Goal: Information Seeking & Learning: Learn about a topic

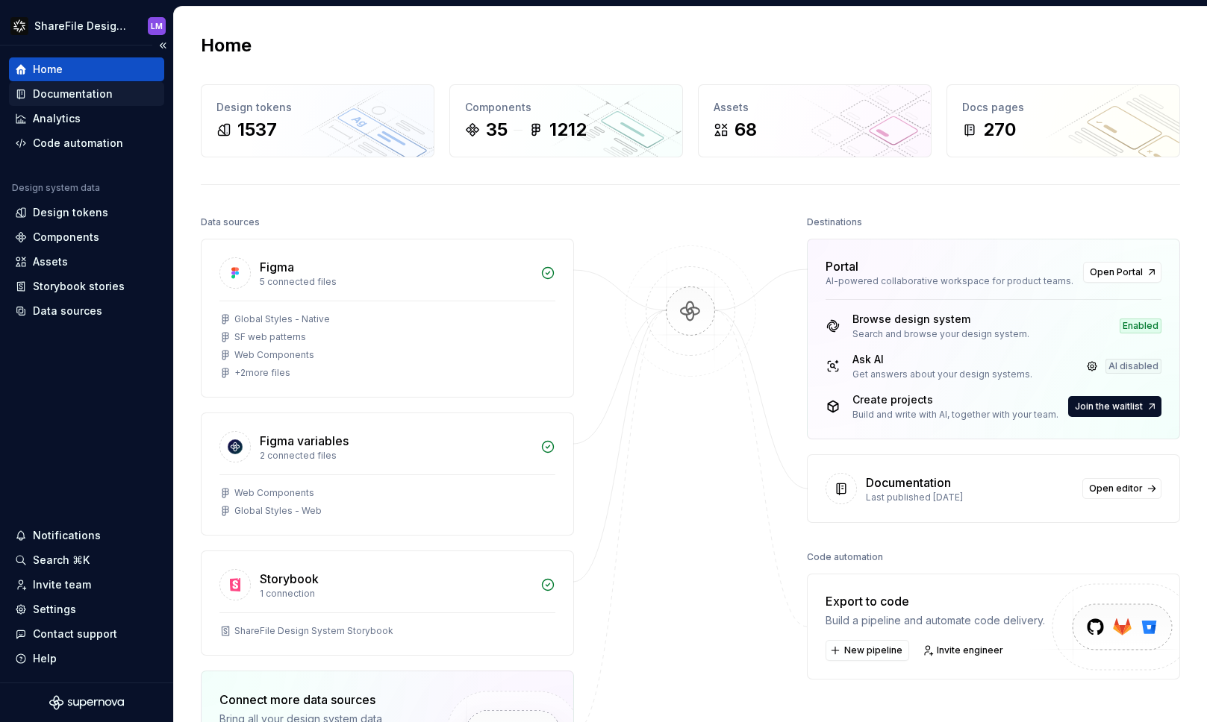
click at [63, 94] on div "Documentation" at bounding box center [73, 94] width 80 height 15
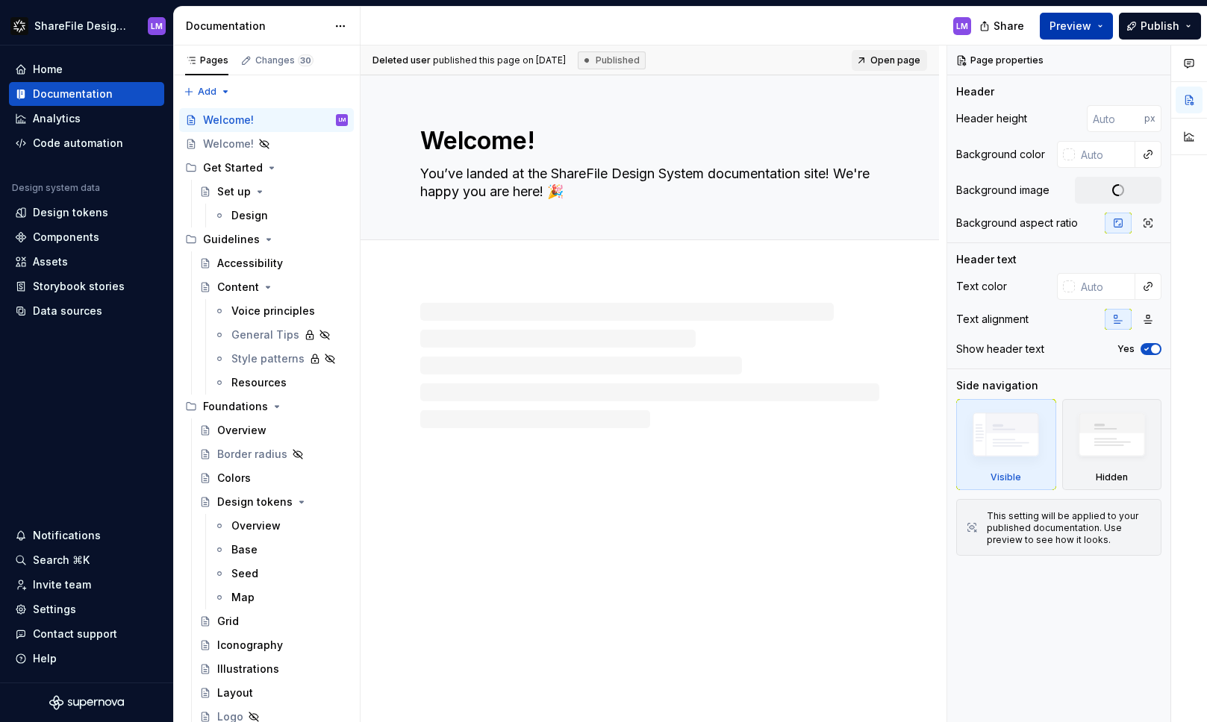
click at [1094, 27] on button "Preview" at bounding box center [1075, 26] width 73 height 27
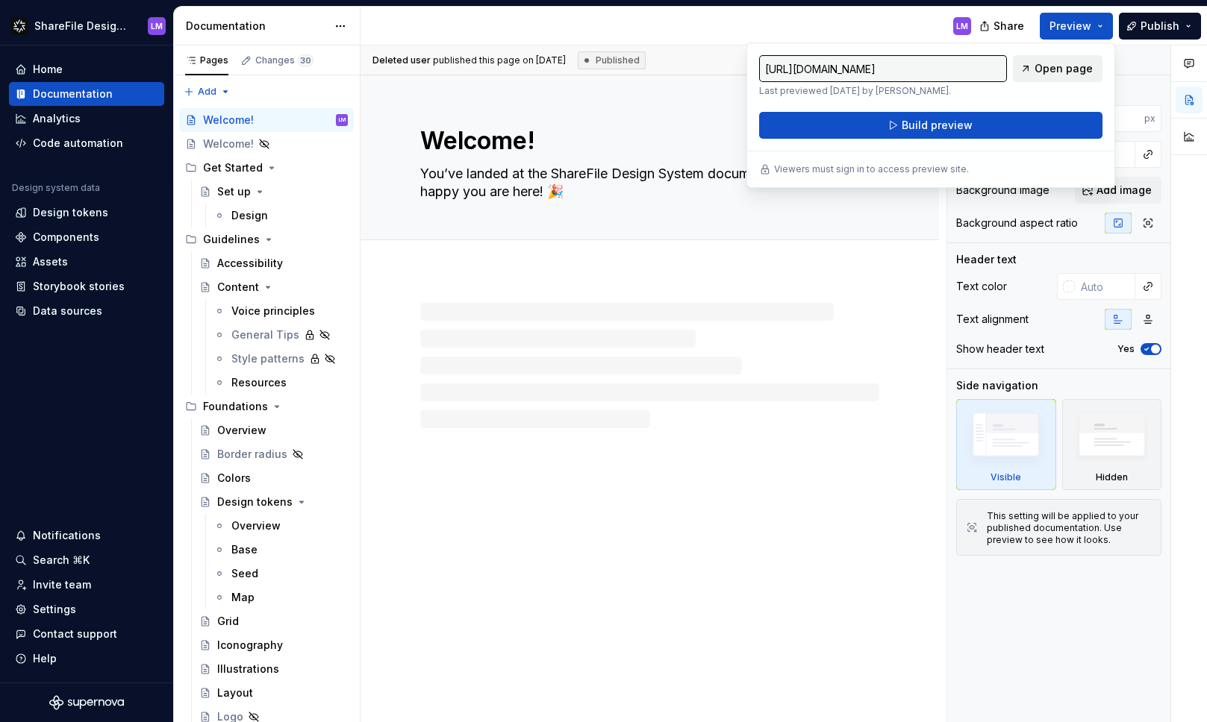
click at [1060, 69] on span "Open page" at bounding box center [1063, 68] width 58 height 15
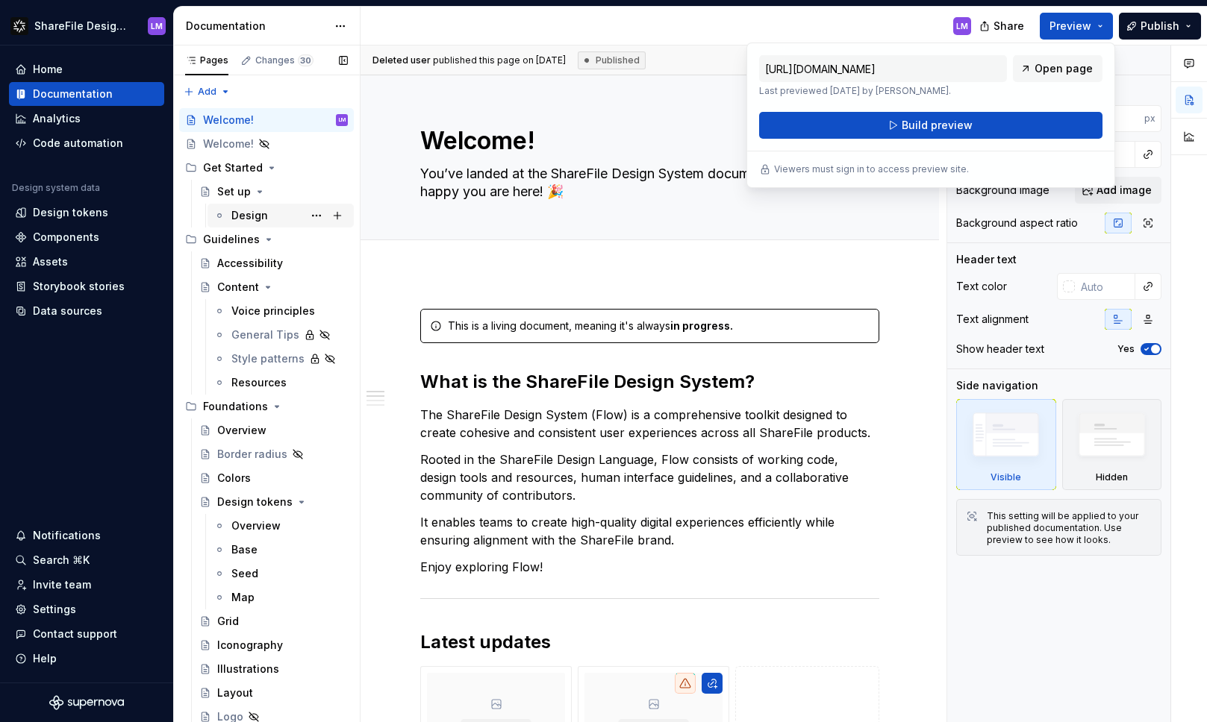
type textarea "*"
click at [84, 119] on div "Analytics" at bounding box center [86, 118] width 143 height 15
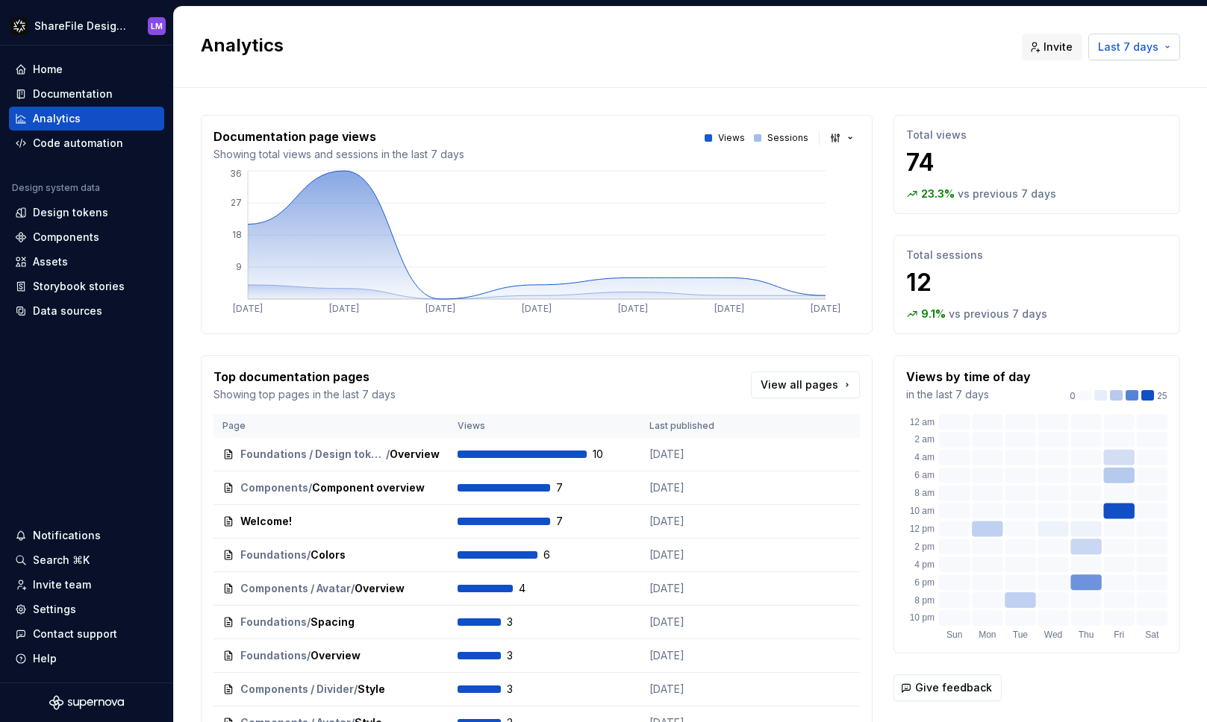
click at [1130, 49] on span "Last 7 days" at bounding box center [1128, 47] width 60 height 15
click at [1091, 126] on div "Last 90 days" at bounding box center [1076, 126] width 67 height 15
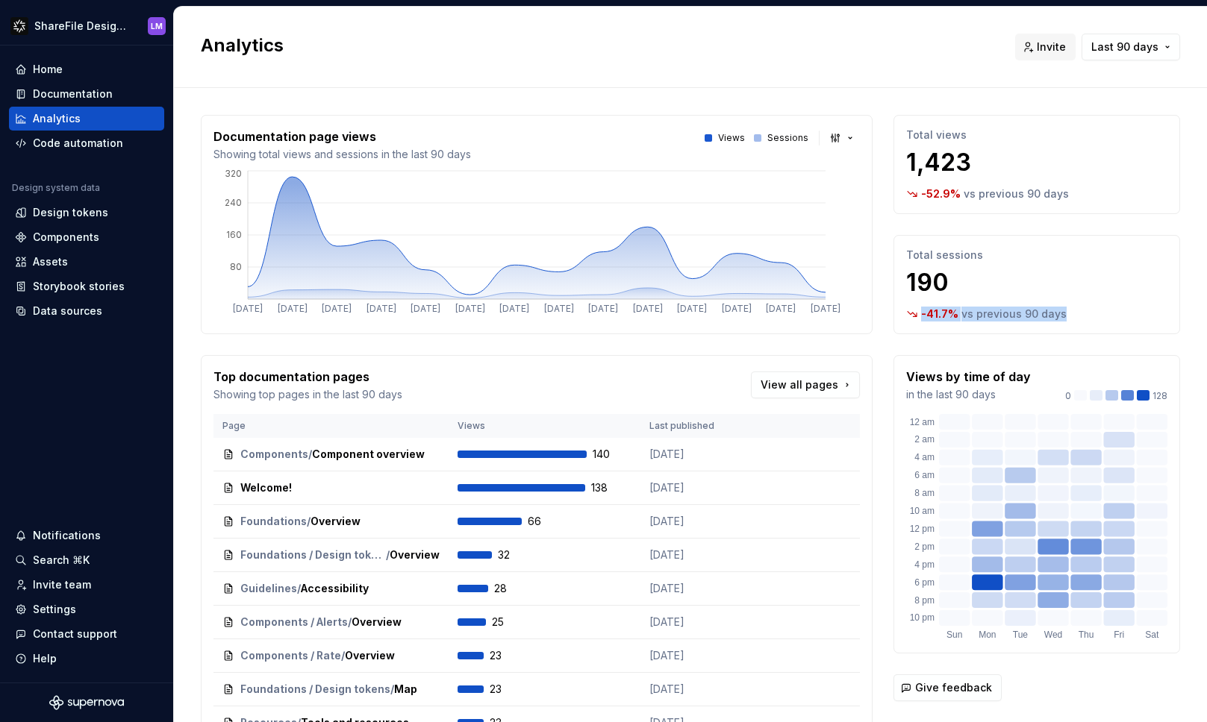
drag, startPoint x: 1067, startPoint y: 317, endPoint x: 888, endPoint y: 322, distance: 179.2
click at [889, 321] on div "Documentation page views Showing total views and sessions in the last 90 days V…" at bounding box center [690, 451] width 979 height 672
